Goal: Task Accomplishment & Management: Use online tool/utility

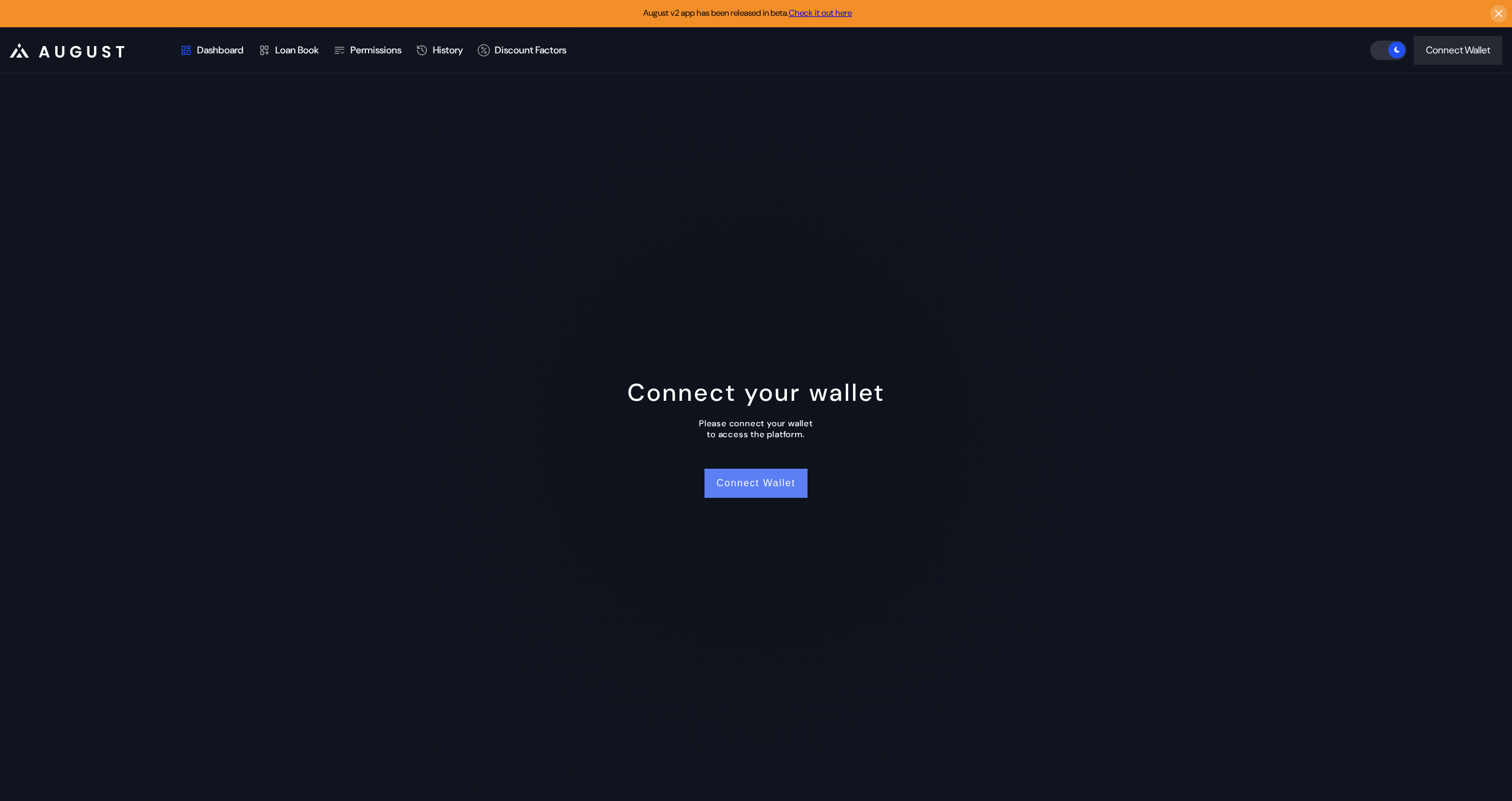
click at [776, 481] on button "Connect Wallet" at bounding box center [756, 484] width 103 height 29
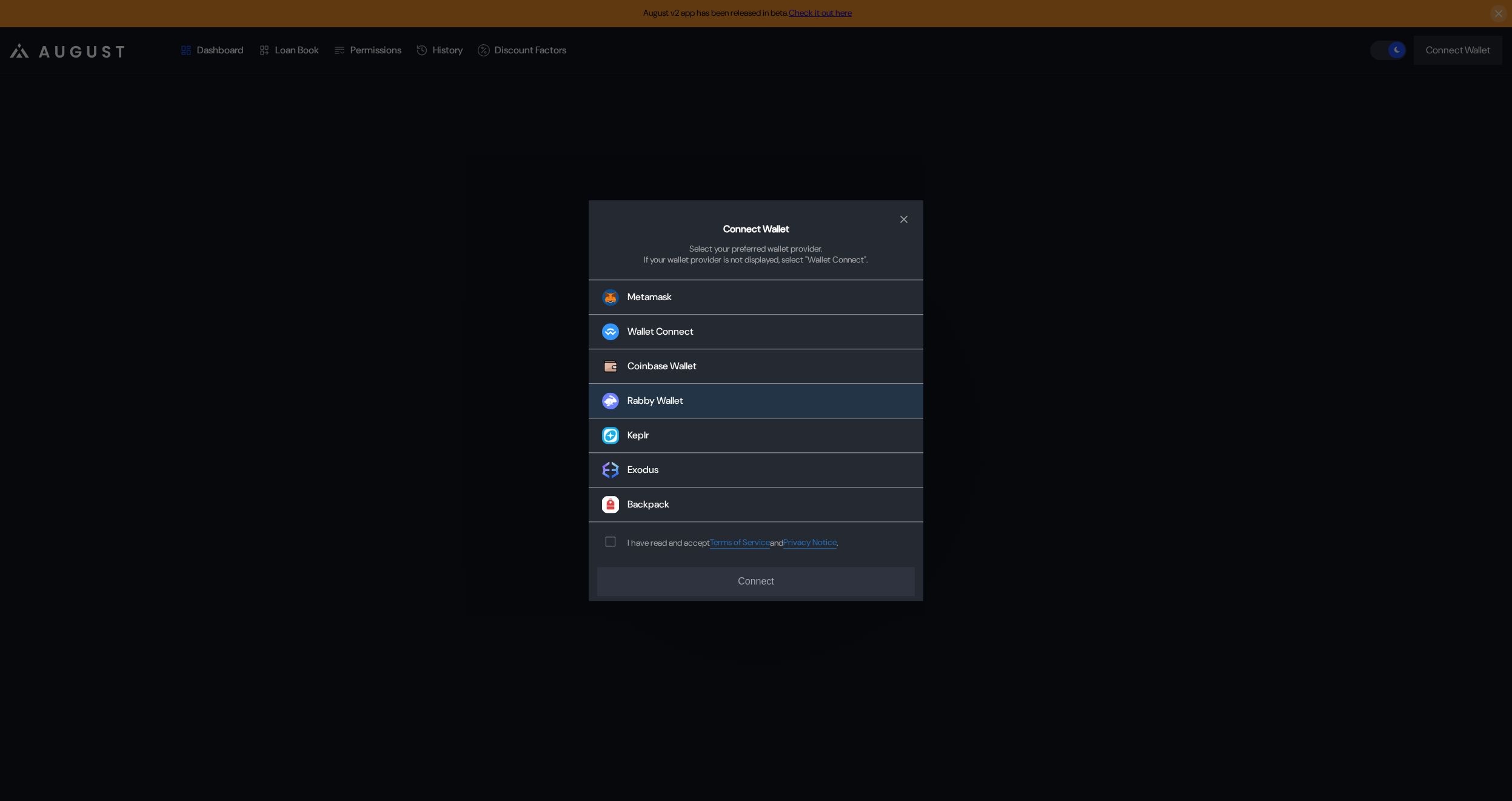
click at [684, 400] on div "Rabby Wallet" at bounding box center [656, 401] width 56 height 13
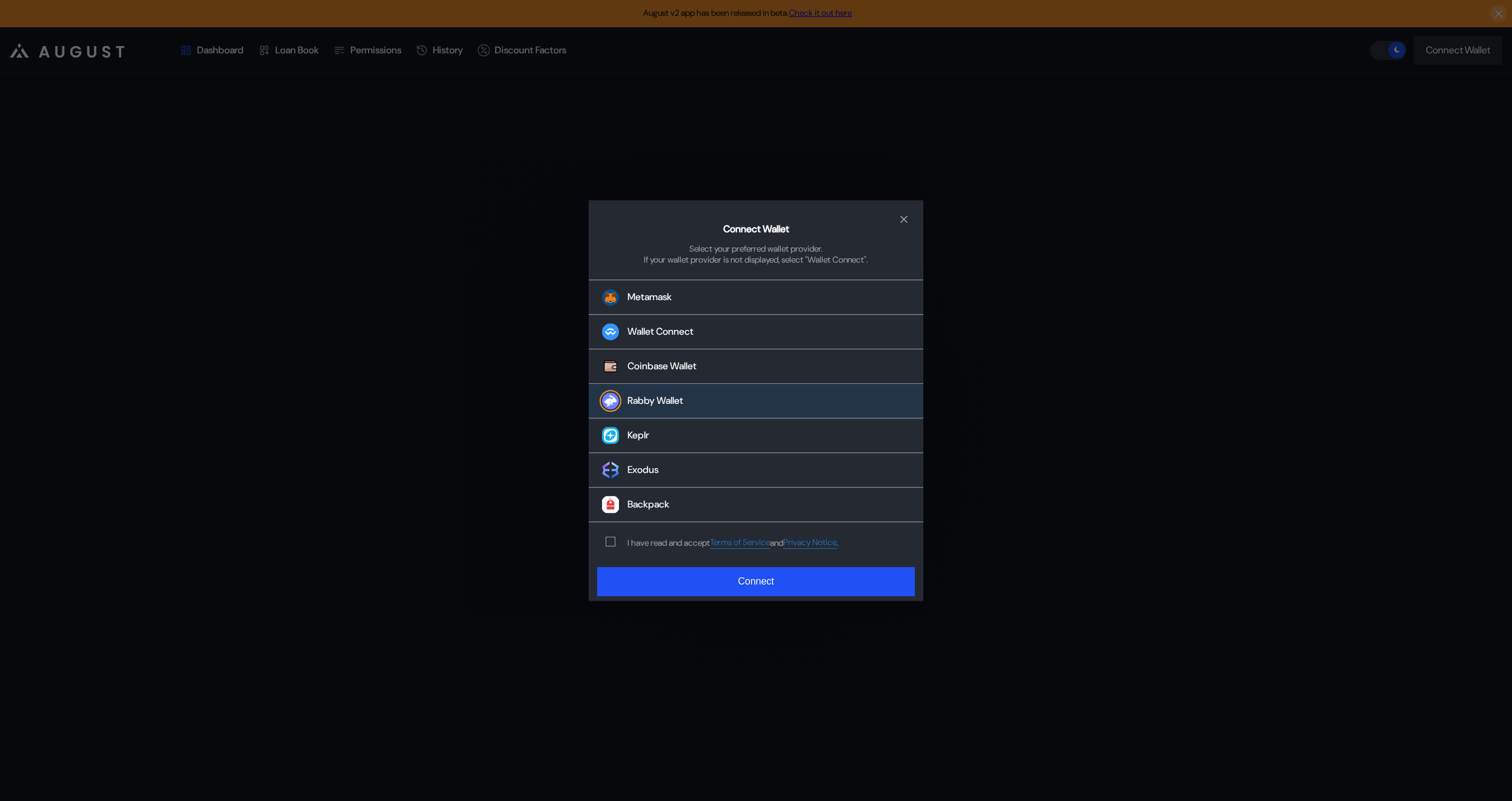
click at [645, 541] on div "I have read and accept Terms of Service and Privacy Notice ." at bounding box center [733, 543] width 211 height 11
drag, startPoint x: 612, startPoint y: 541, endPoint x: 634, endPoint y: 559, distance: 28.4
click at [612, 541] on span "modal" at bounding box center [610, 542] width 8 height 8
click at [669, 582] on button "Connect" at bounding box center [756, 582] width 318 height 29
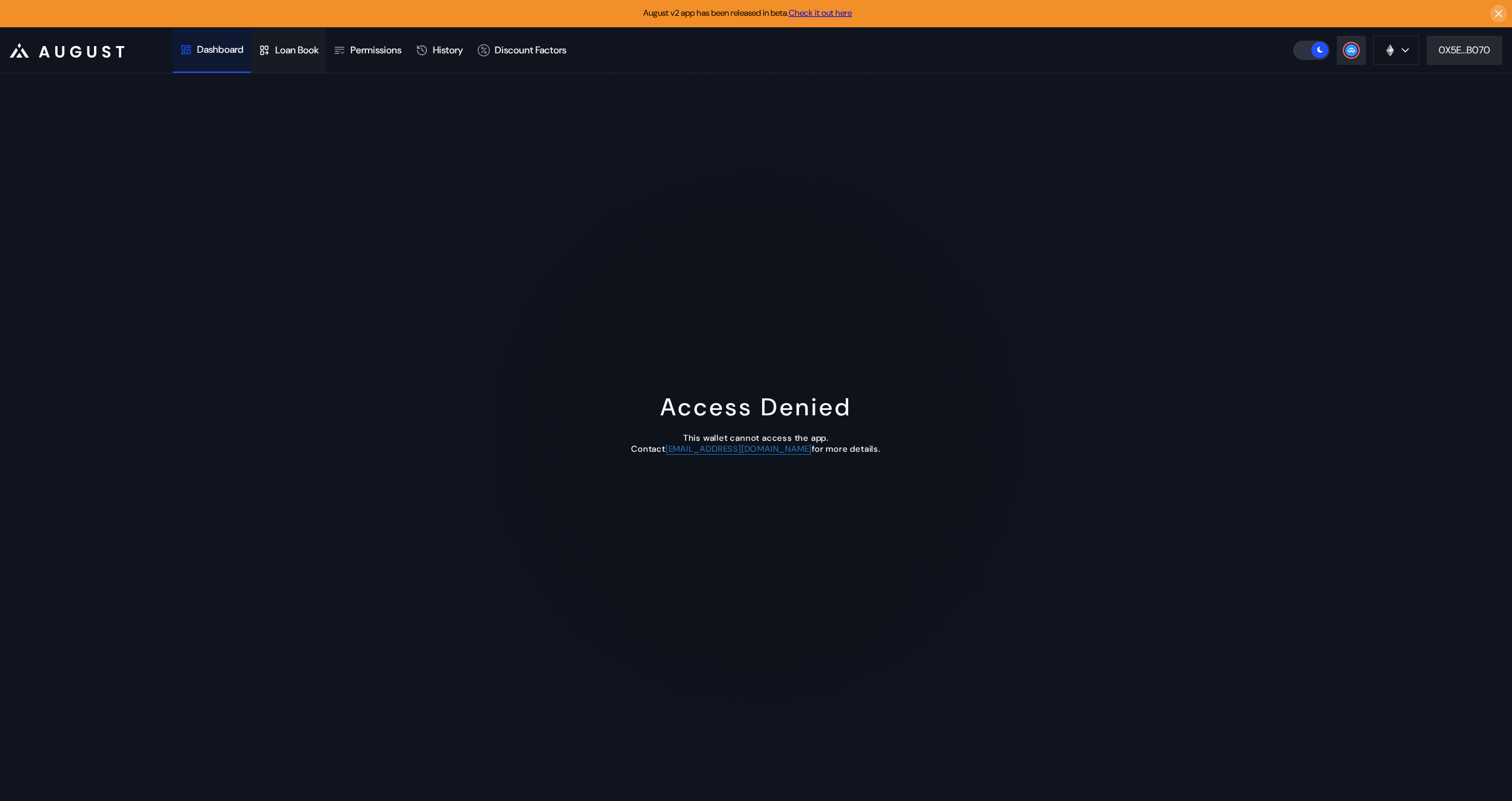
click at [292, 59] on div "Loan Book" at bounding box center [289, 50] width 75 height 45
click at [364, 59] on div "Permissions" at bounding box center [368, 50] width 83 height 45
click at [455, 61] on div "History" at bounding box center [439, 50] width 62 height 45
click at [537, 64] on div "Discount Factors" at bounding box center [522, 50] width 103 height 45
